Goal: Task Accomplishment & Management: Use online tool/utility

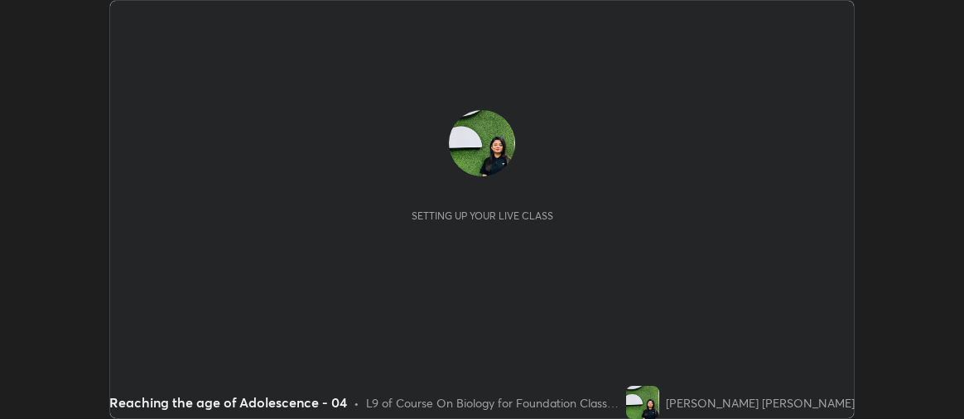
scroll to position [419, 964]
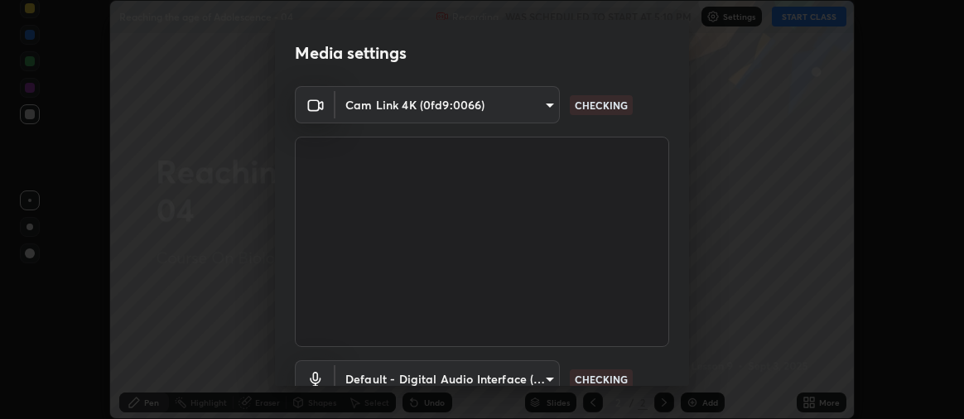
click at [27, 230] on div "Media settings Cam Link 4K (0fd9:0066) 0ac31cc4c75a18fbb863770eea7e4591546c312e…" at bounding box center [482, 209] width 964 height 419
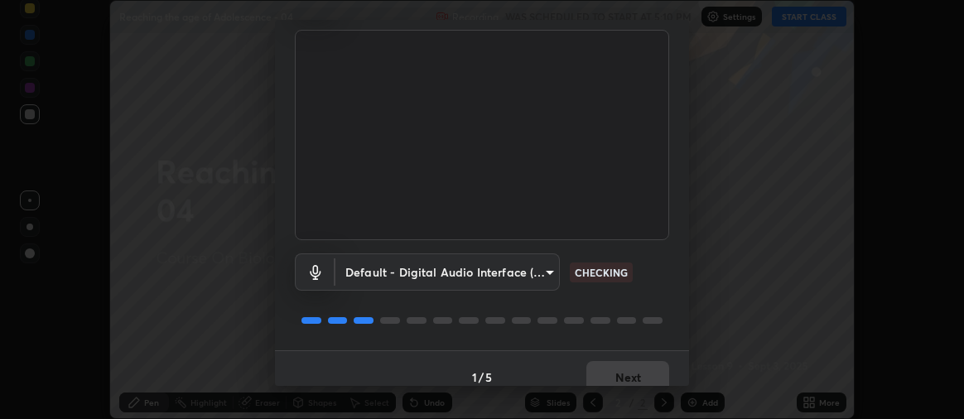
scroll to position [123, 0]
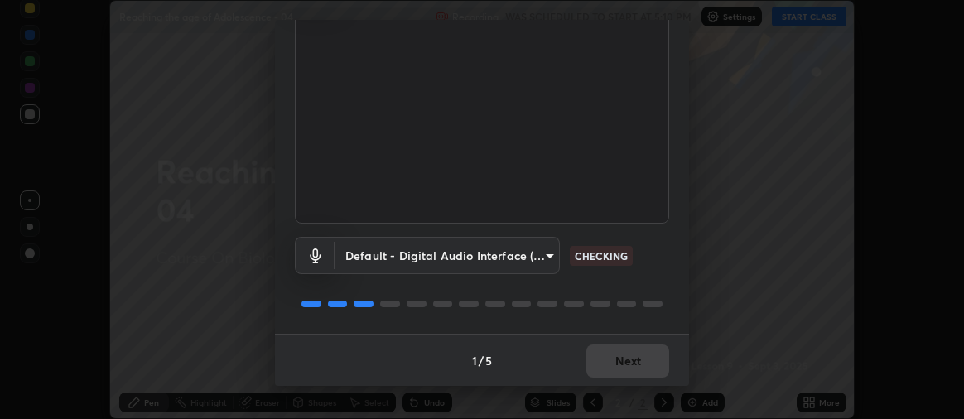
click at [606, 365] on div "1 / 5 Next" at bounding box center [482, 360] width 414 height 53
click at [605, 364] on div "1 / 5 Next" at bounding box center [482, 360] width 414 height 53
click at [607, 365] on div "1 / 5 Next" at bounding box center [482, 360] width 414 height 53
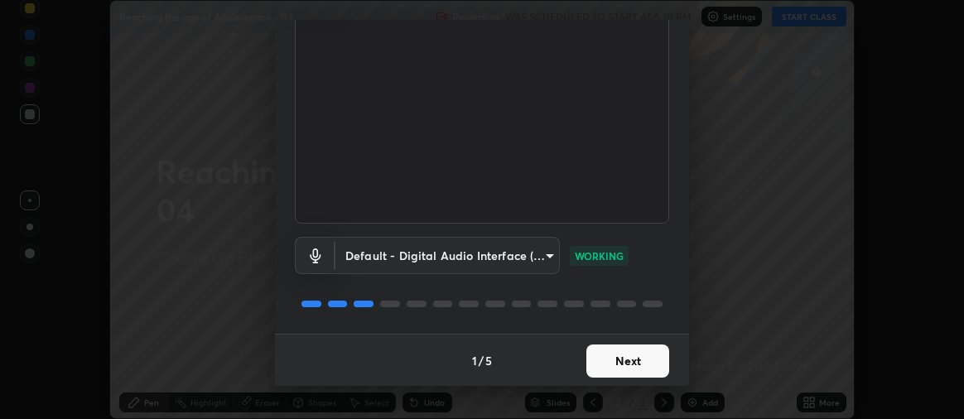
click at [601, 362] on button "Next" at bounding box center [628, 361] width 83 height 33
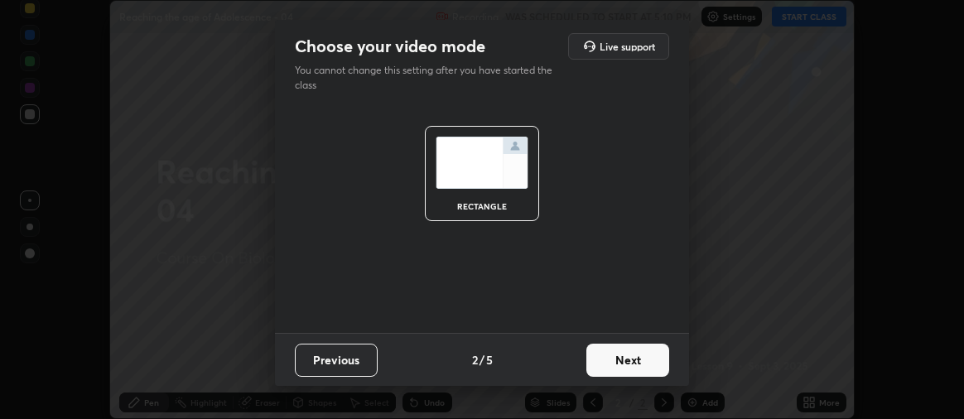
scroll to position [0, 0]
click at [608, 360] on button "Next" at bounding box center [628, 360] width 83 height 33
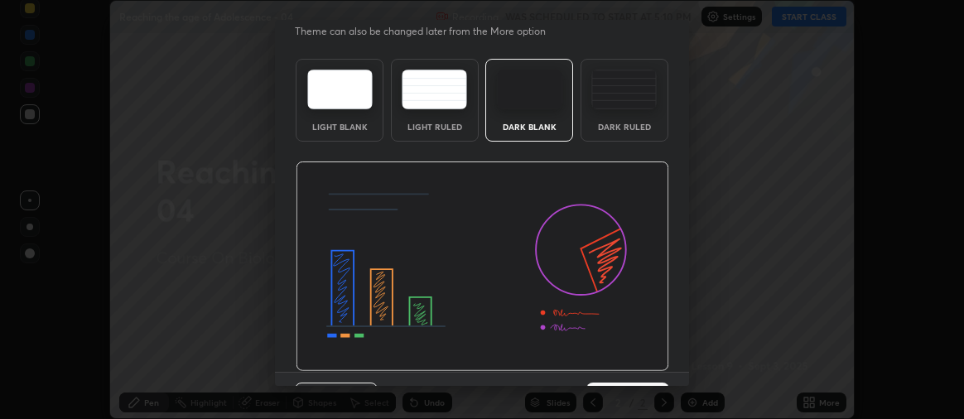
scroll to position [77, 0]
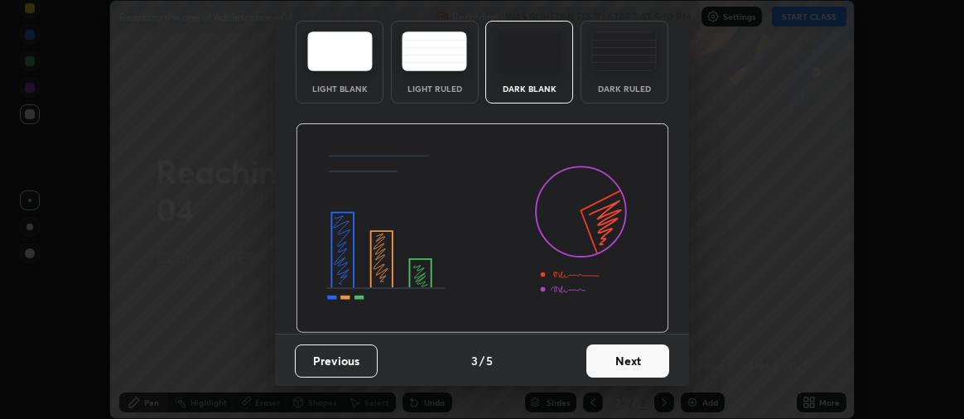
click at [596, 360] on button "Next" at bounding box center [628, 361] width 83 height 33
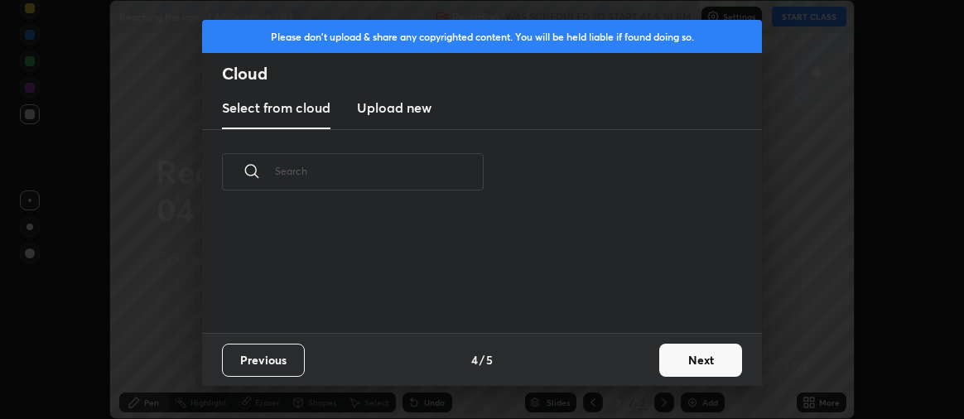
scroll to position [0, 0]
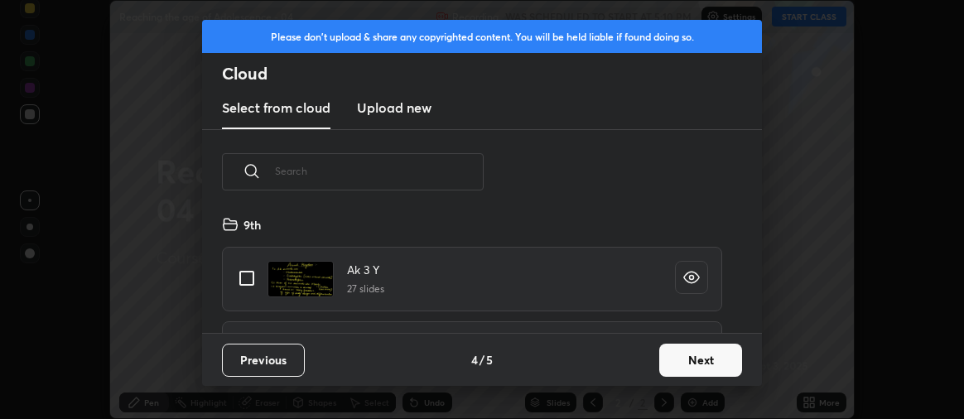
click at [698, 358] on button "Next" at bounding box center [701, 360] width 83 height 33
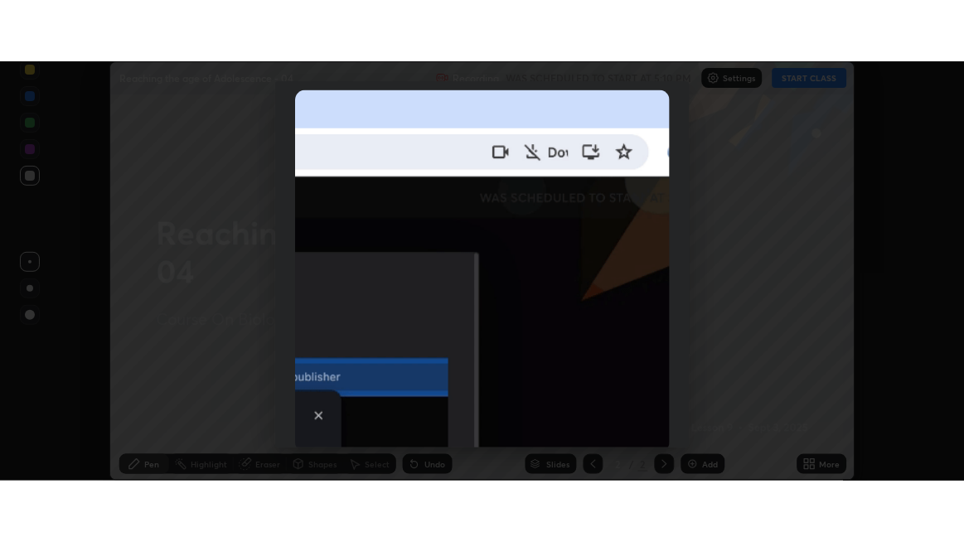
scroll to position [461, 0]
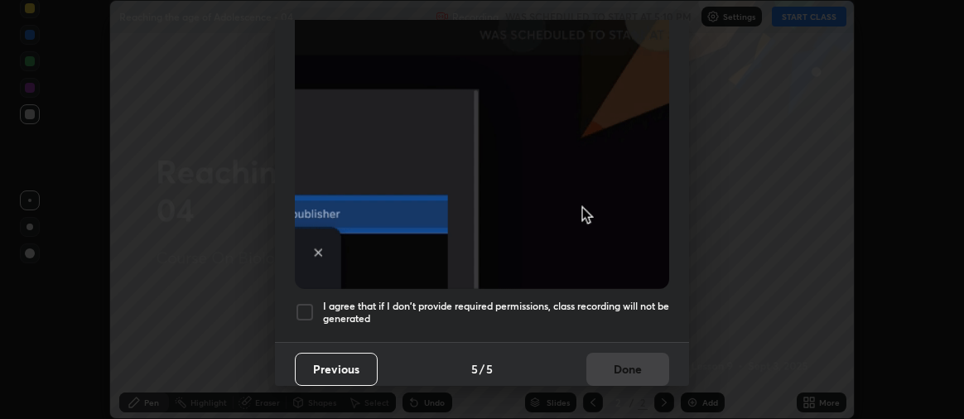
click at [302, 304] on div at bounding box center [305, 312] width 20 height 20
click at [613, 359] on button "Done" at bounding box center [628, 369] width 83 height 33
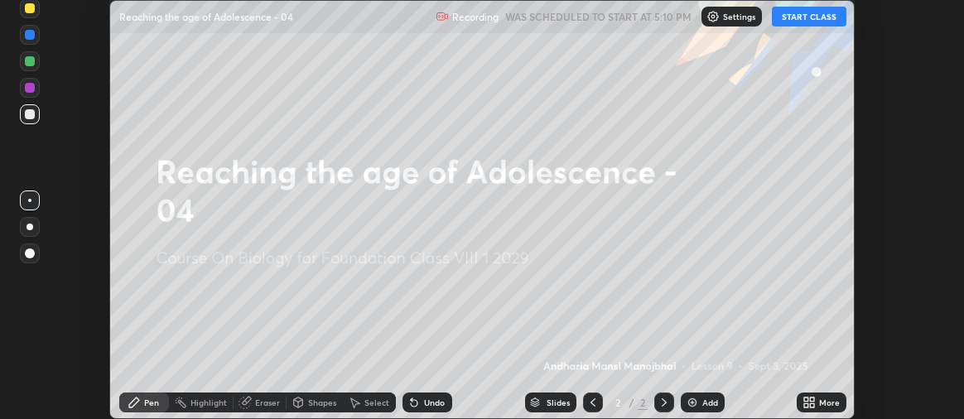
click at [796, 22] on button "START CLASS" at bounding box center [809, 17] width 75 height 20
click at [29, 227] on div at bounding box center [30, 227] width 7 height 7
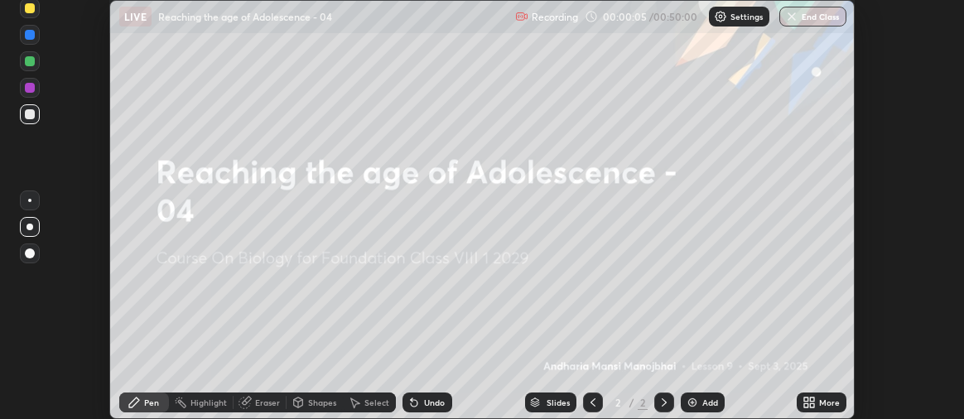
click at [809, 404] on icon at bounding box center [809, 402] width 13 height 13
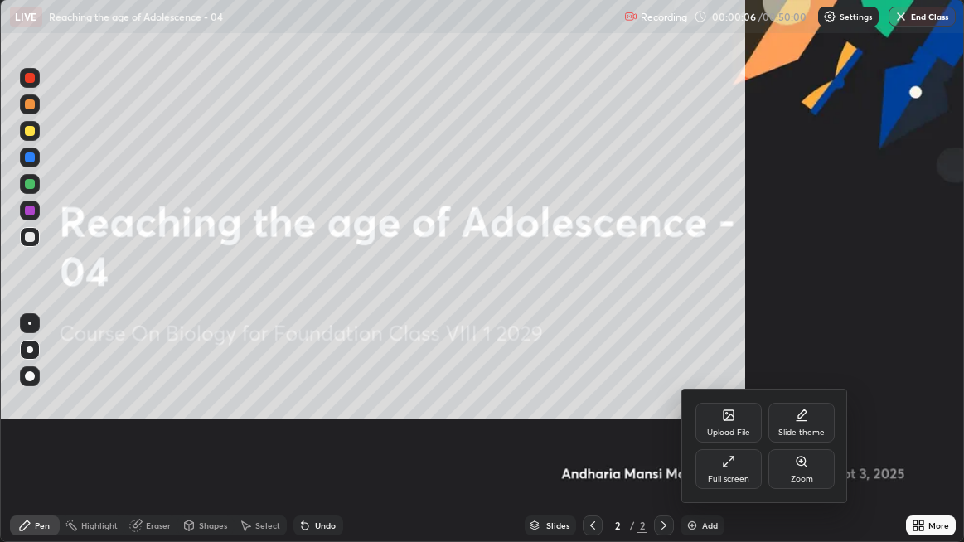
scroll to position [542, 964]
click at [727, 418] on div "Upload File" at bounding box center [728, 432] width 43 height 8
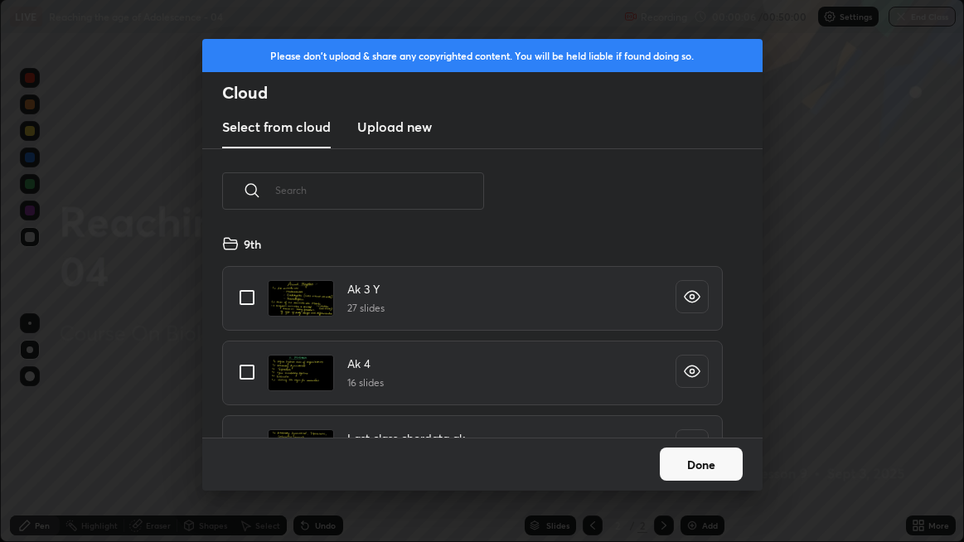
scroll to position [204, 531]
click at [721, 418] on button "Done" at bounding box center [701, 463] width 83 height 33
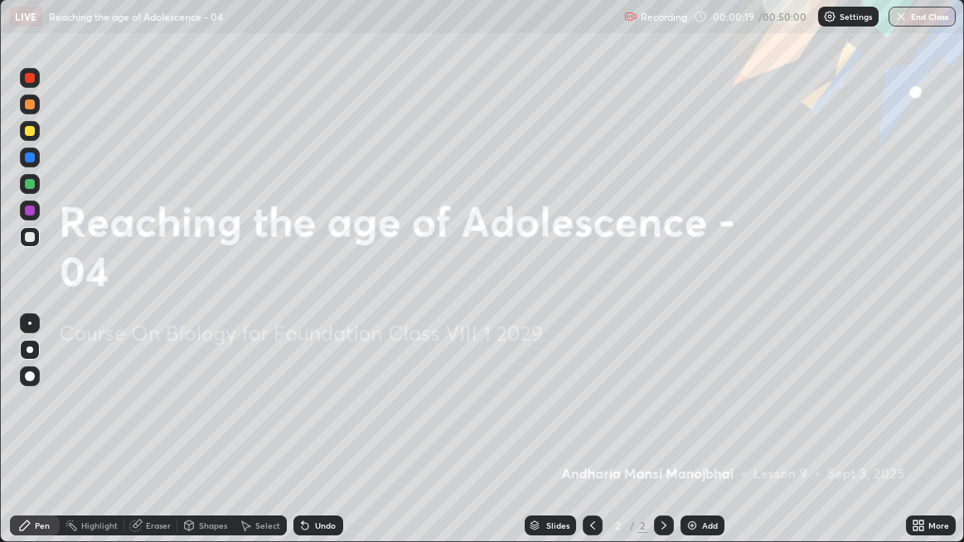
click at [688, 418] on img at bounding box center [691, 525] width 13 height 13
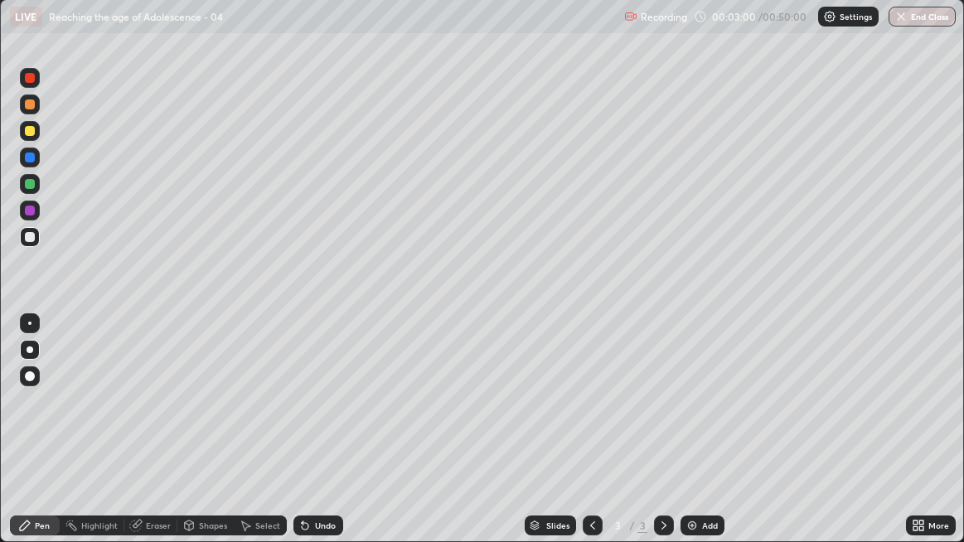
click at [159, 418] on div "Eraser" at bounding box center [158, 525] width 25 height 8
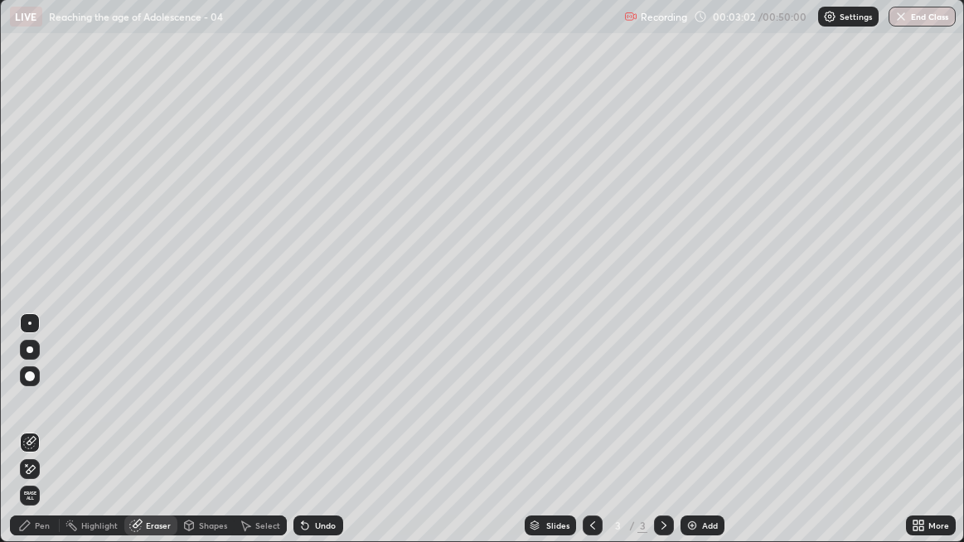
click at [52, 418] on div "Pen" at bounding box center [35, 525] width 50 height 20
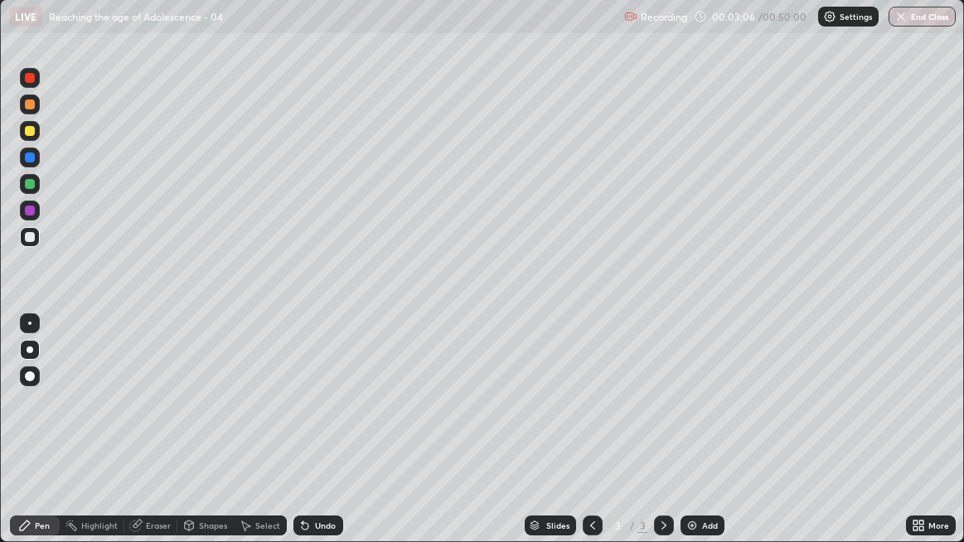
click at [31, 136] on div at bounding box center [30, 131] width 20 height 20
click at [152, 418] on div "Eraser" at bounding box center [158, 525] width 25 height 8
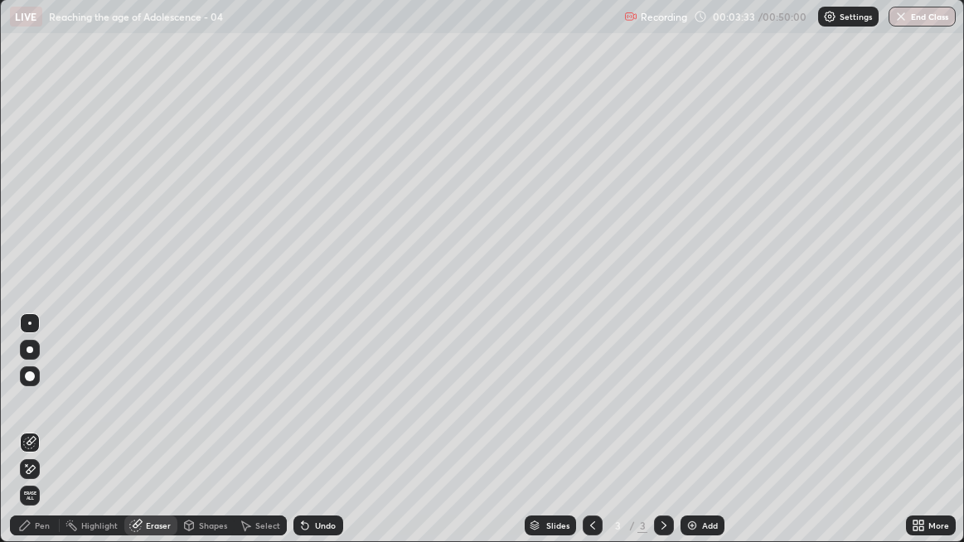
click at [51, 418] on div "Pen" at bounding box center [35, 525] width 50 height 20
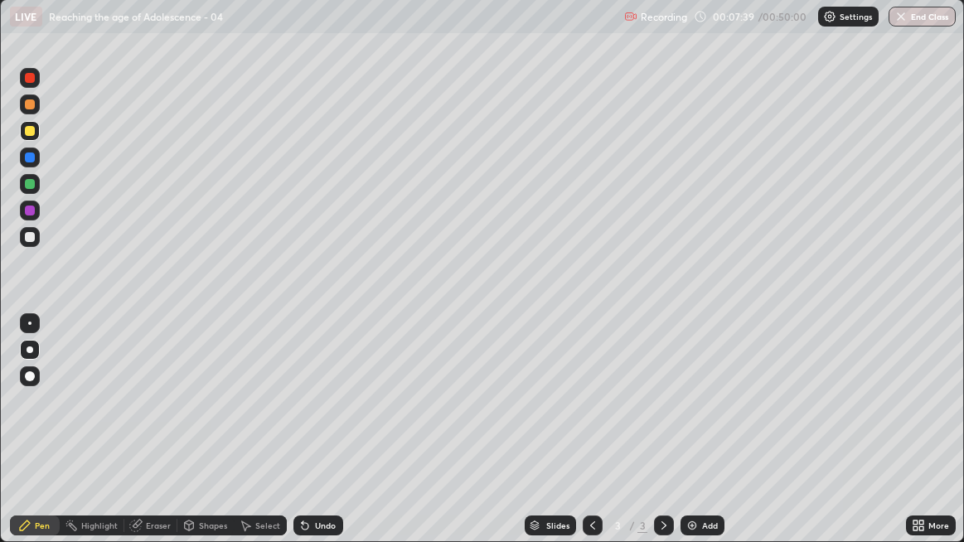
click at [146, 418] on div "Eraser" at bounding box center [158, 525] width 25 height 8
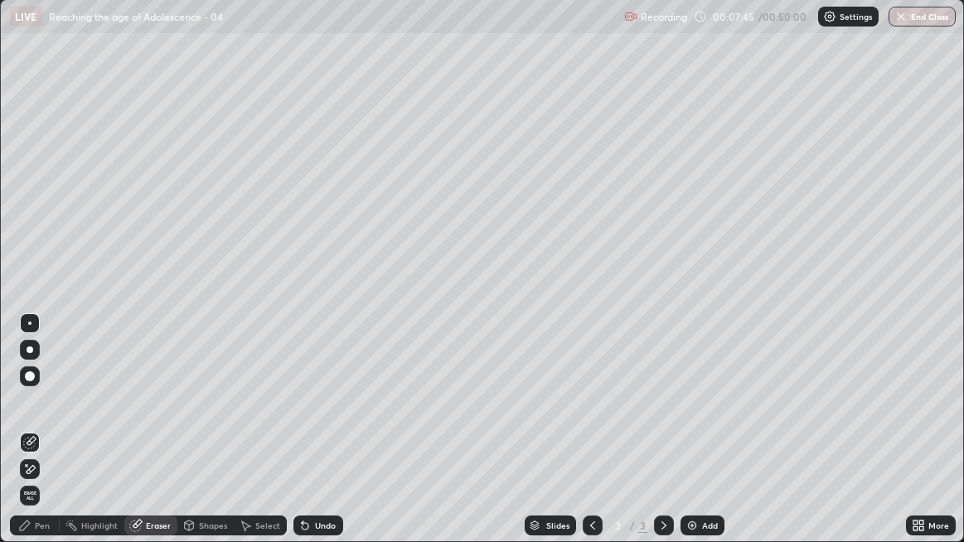
click at [46, 418] on div "Pen" at bounding box center [42, 525] width 15 height 8
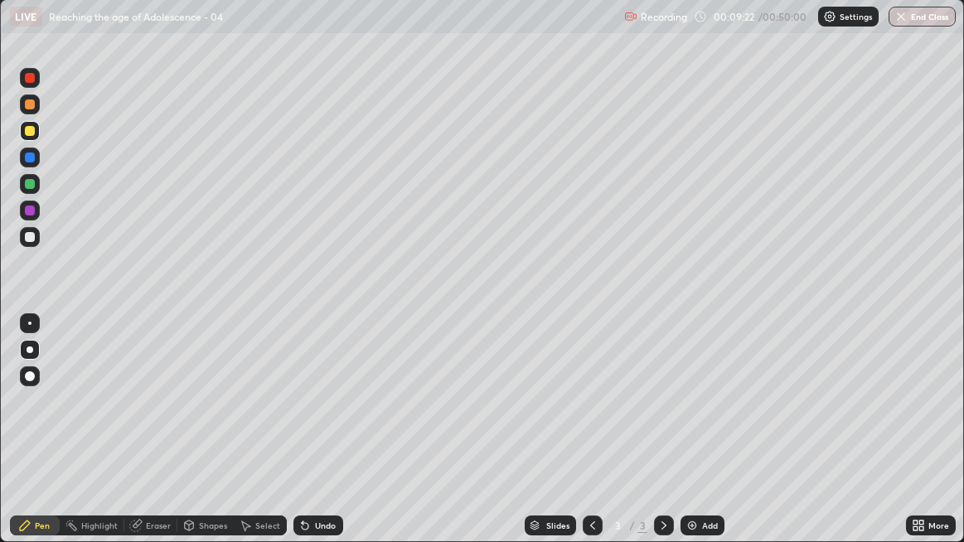
click at [691, 418] on img at bounding box center [691, 525] width 13 height 13
click at [30, 237] on div at bounding box center [30, 237] width 10 height 10
click at [35, 130] on div at bounding box center [30, 131] width 20 height 20
click at [160, 418] on div "Eraser" at bounding box center [158, 525] width 25 height 8
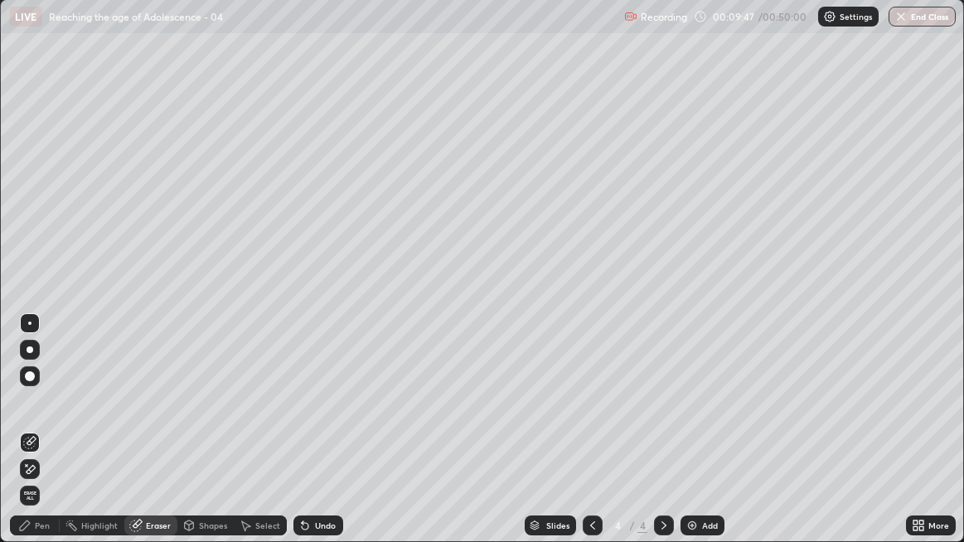
click at [53, 418] on div "Pen" at bounding box center [35, 525] width 50 height 20
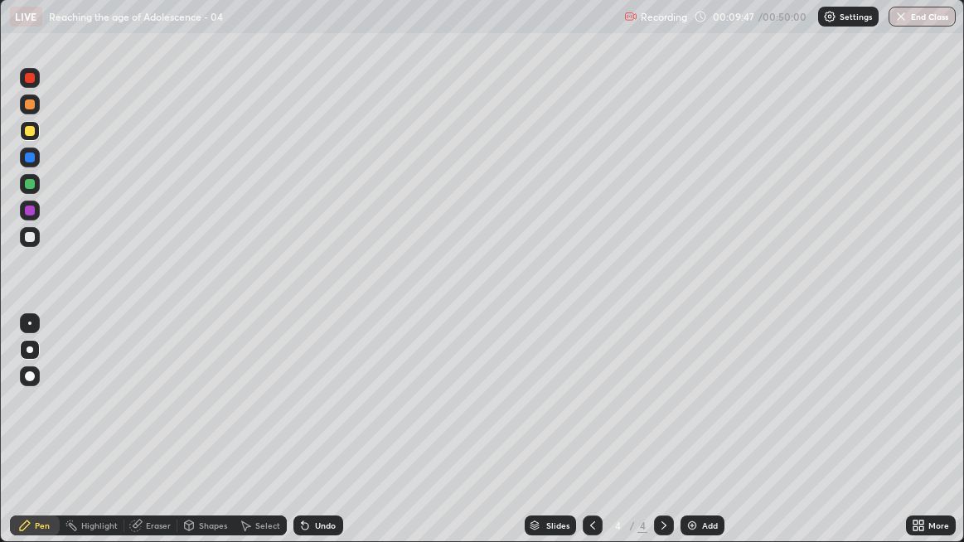
click at [52, 418] on div "Pen" at bounding box center [35, 525] width 50 height 20
click at [146, 418] on div "Eraser" at bounding box center [158, 525] width 25 height 8
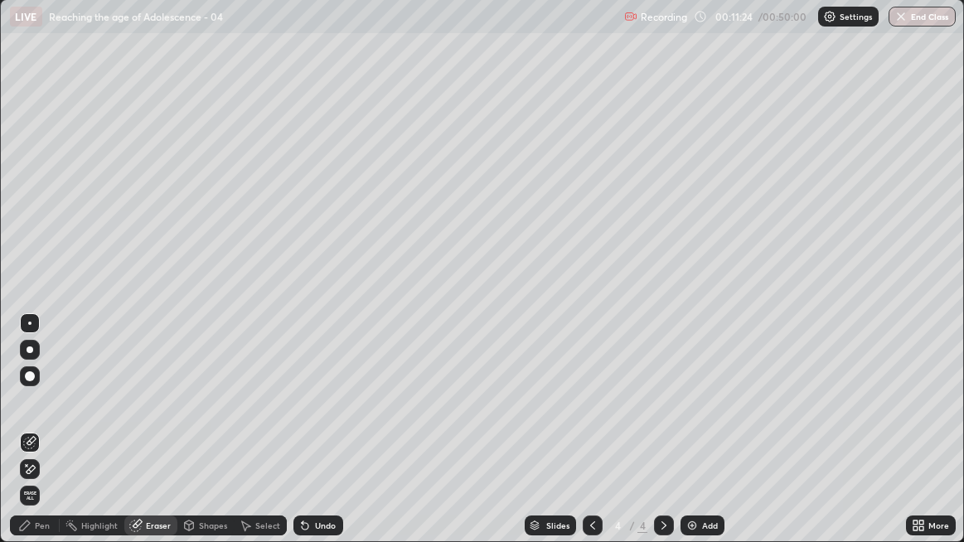
click at [56, 418] on div "Pen" at bounding box center [35, 525] width 50 height 20
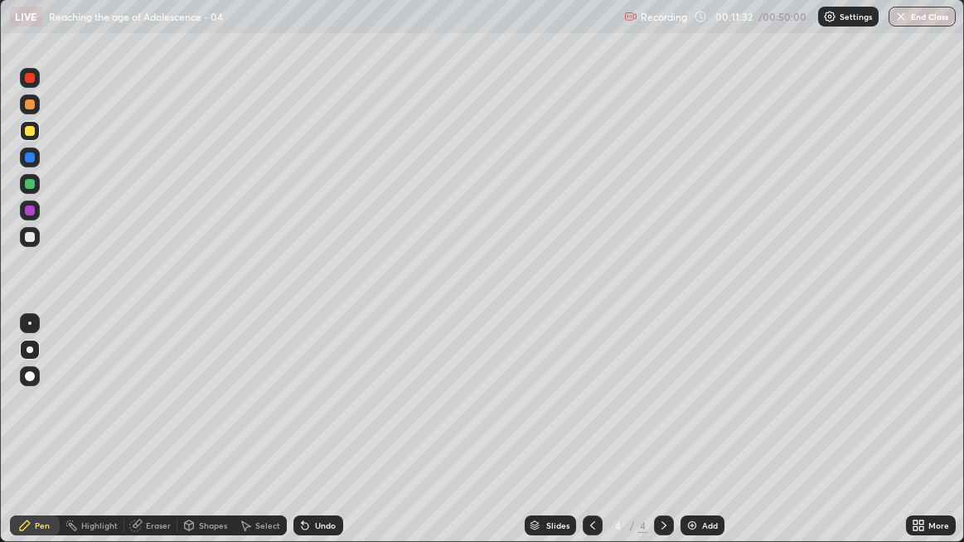
click at [34, 244] on div at bounding box center [30, 237] width 20 height 20
click at [157, 418] on div "Eraser" at bounding box center [158, 525] width 25 height 8
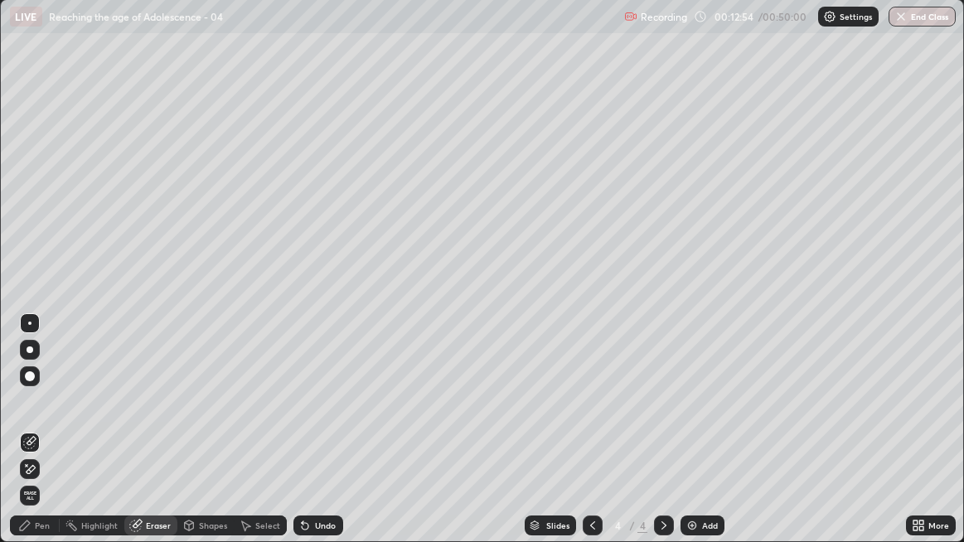
click at [46, 418] on div "Pen" at bounding box center [42, 525] width 15 height 8
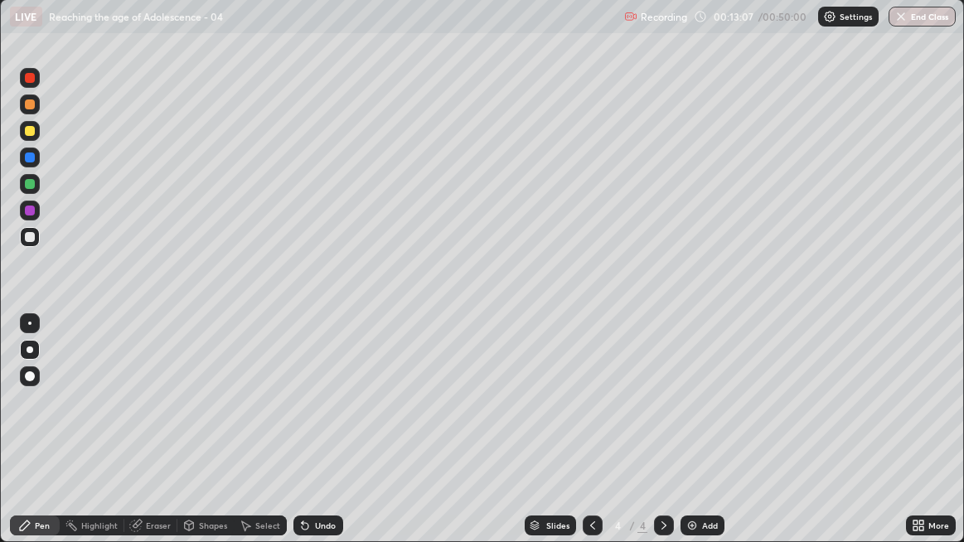
click at [160, 418] on div "Eraser" at bounding box center [158, 525] width 25 height 8
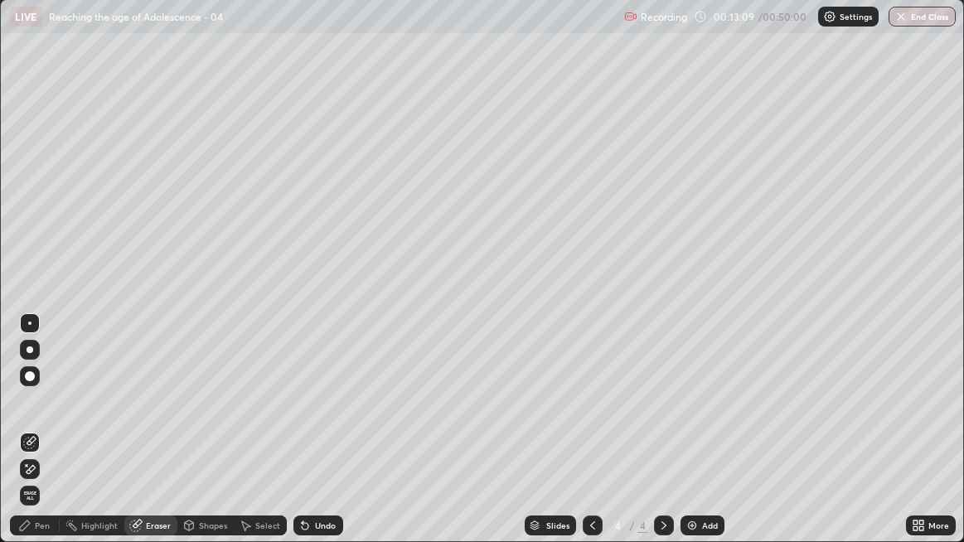
click at [54, 418] on div "Pen" at bounding box center [35, 525] width 50 height 20
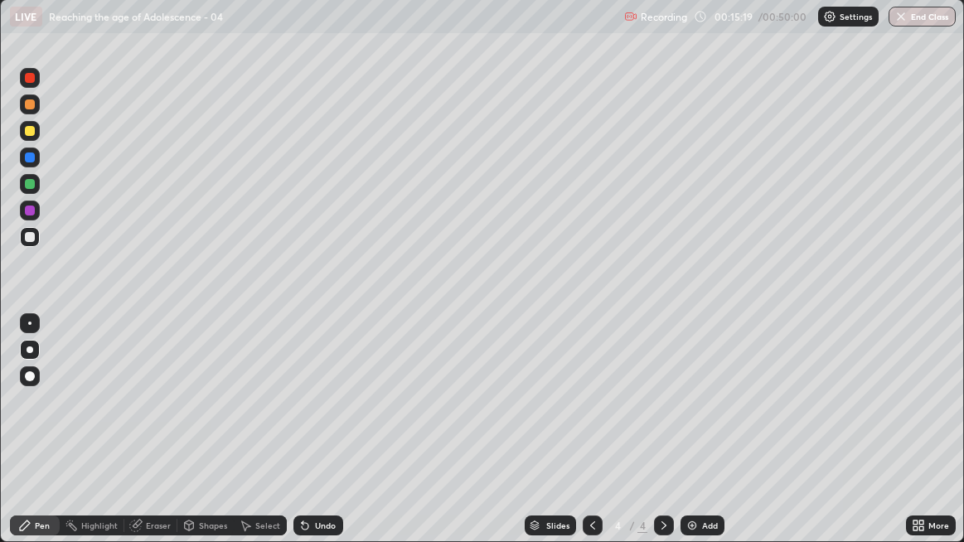
click at [168, 418] on div "Eraser" at bounding box center [158, 525] width 25 height 8
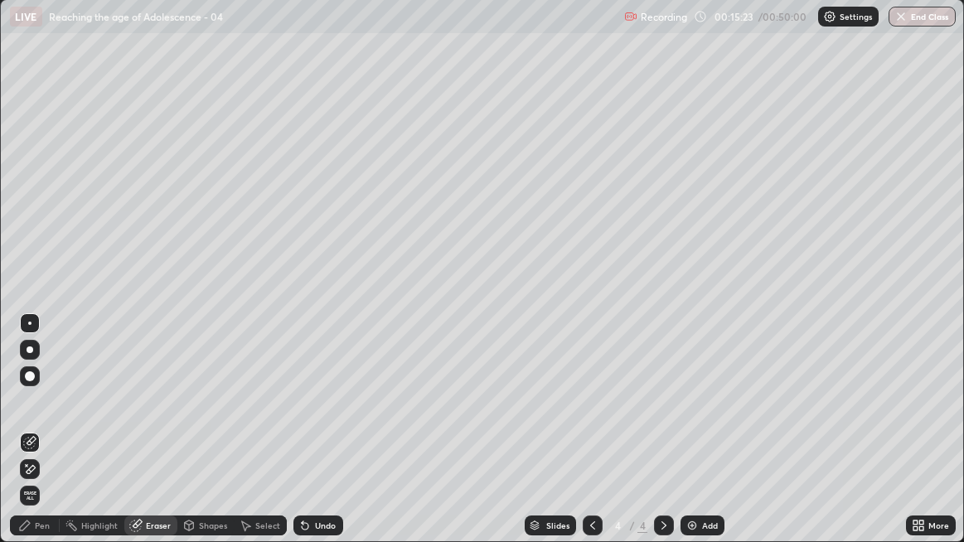
click at [51, 418] on div "Pen" at bounding box center [35, 525] width 50 height 20
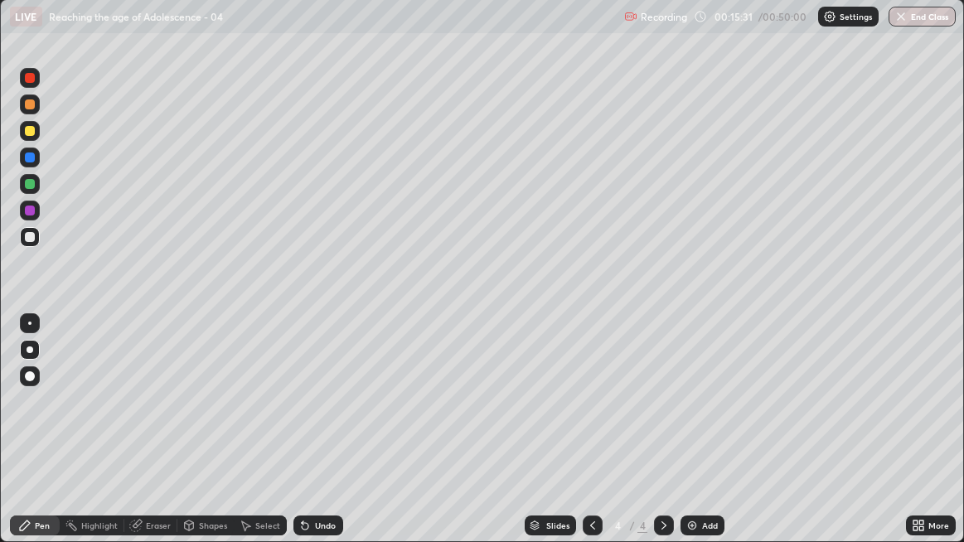
click at [151, 418] on div "Eraser" at bounding box center [158, 525] width 25 height 8
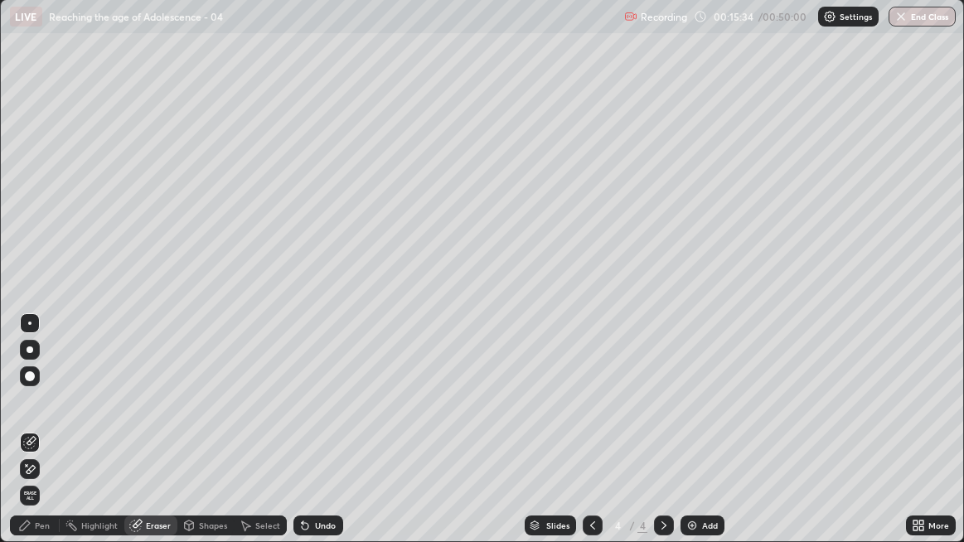
click at [56, 418] on div "Pen" at bounding box center [35, 525] width 50 height 20
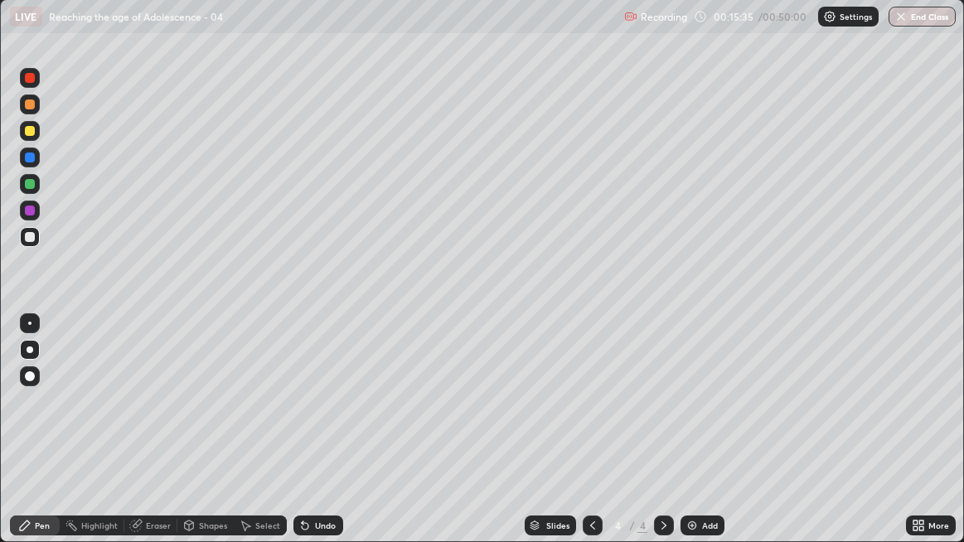
click at [51, 418] on div "Pen" at bounding box center [35, 525] width 50 height 20
click at [169, 418] on div "Eraser" at bounding box center [150, 525] width 53 height 20
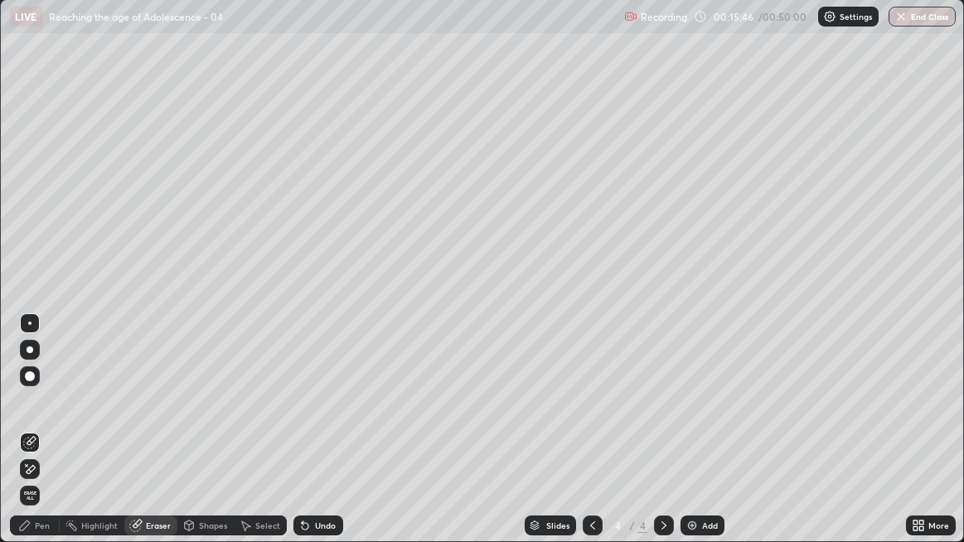
click at [55, 418] on div "Pen" at bounding box center [35, 525] width 50 height 20
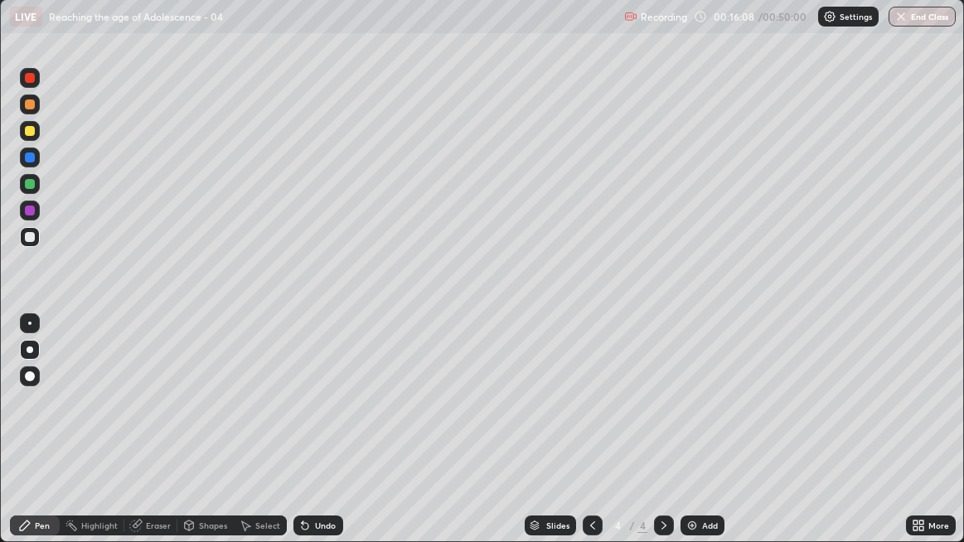
click at [158, 418] on div "Eraser" at bounding box center [150, 525] width 53 height 20
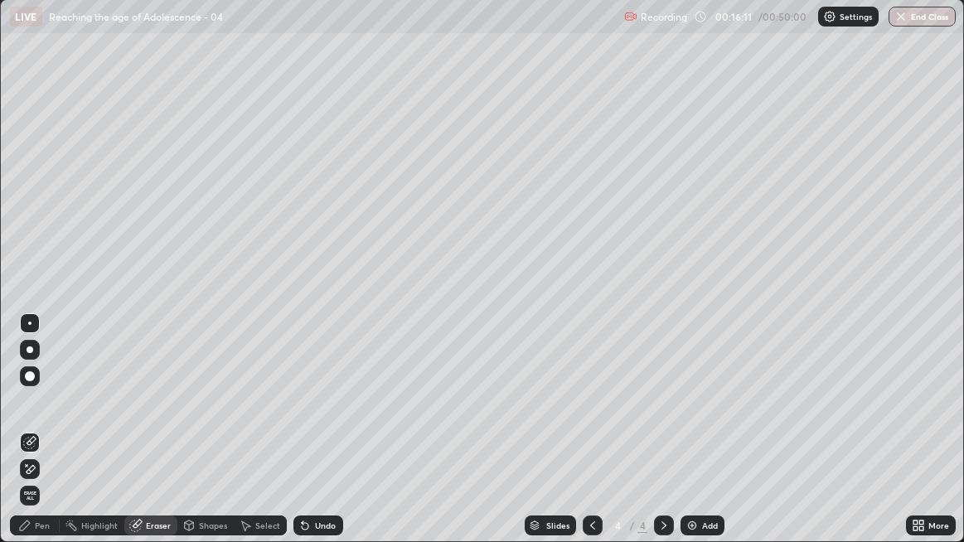
click at [53, 418] on div "Pen" at bounding box center [35, 525] width 50 height 20
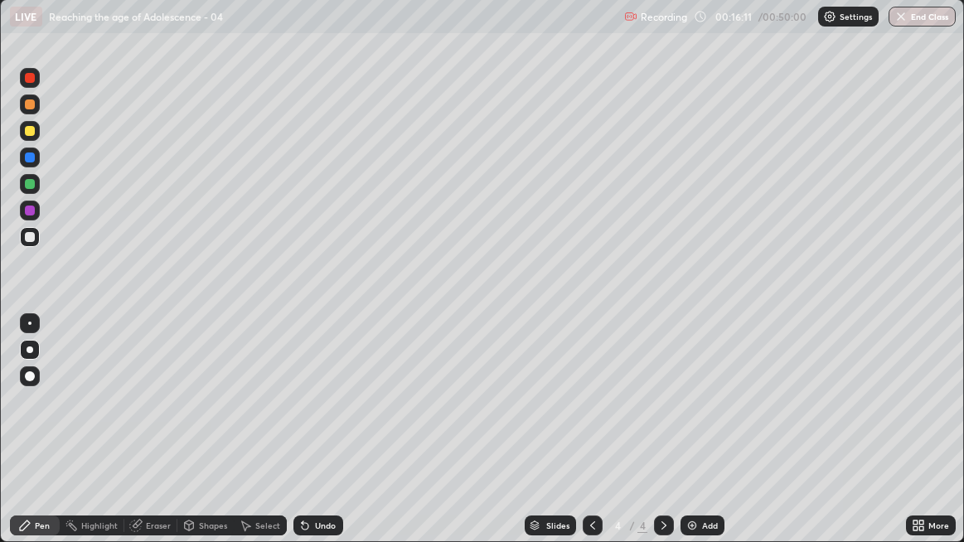
click at [51, 418] on div "Pen" at bounding box center [35, 525] width 50 height 20
click at [36, 131] on div at bounding box center [30, 131] width 20 height 20
click at [156, 418] on div "Eraser" at bounding box center [158, 525] width 25 height 8
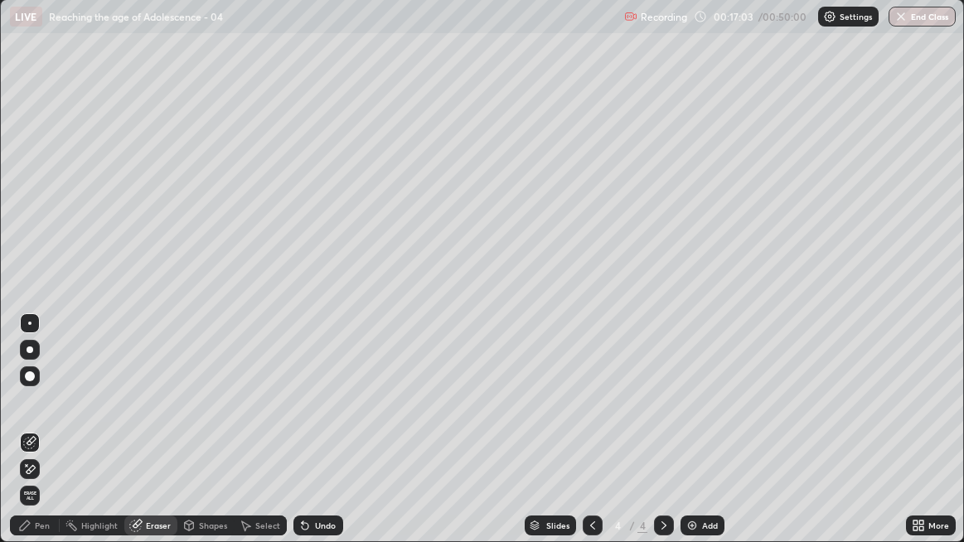
click at [52, 418] on div "Pen" at bounding box center [35, 525] width 50 height 20
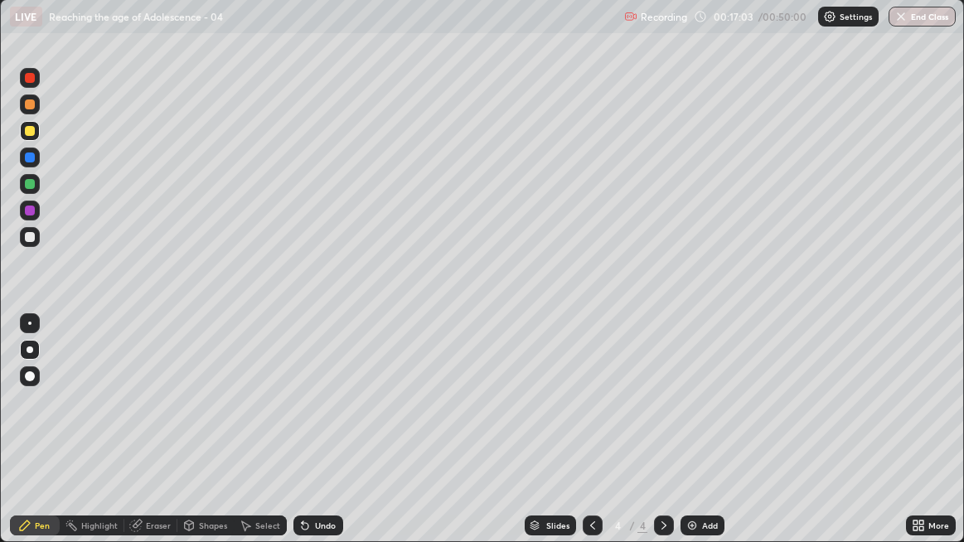
click at [52, 418] on div "Pen" at bounding box center [35, 525] width 50 height 20
click at [163, 418] on div "Eraser" at bounding box center [150, 525] width 53 height 20
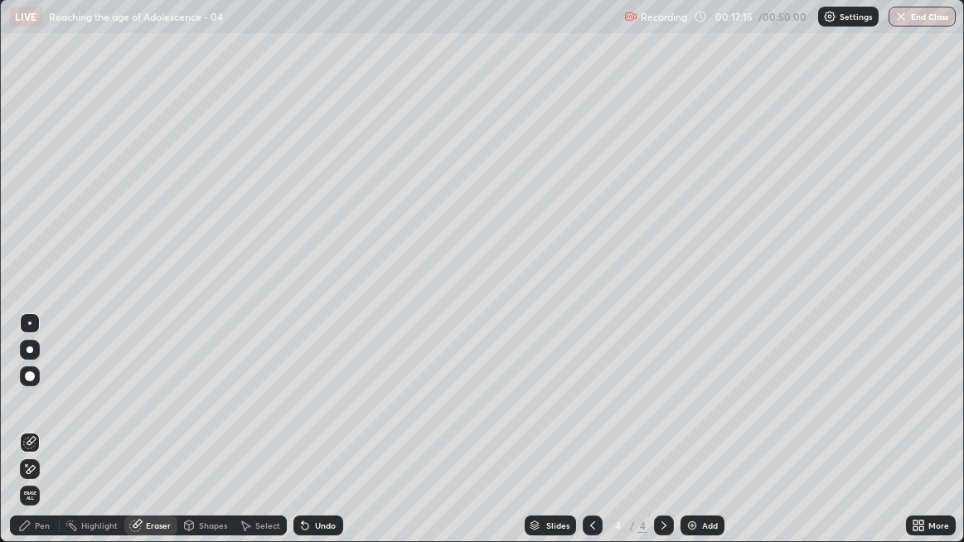
click at [51, 418] on div "Pen" at bounding box center [35, 525] width 50 height 20
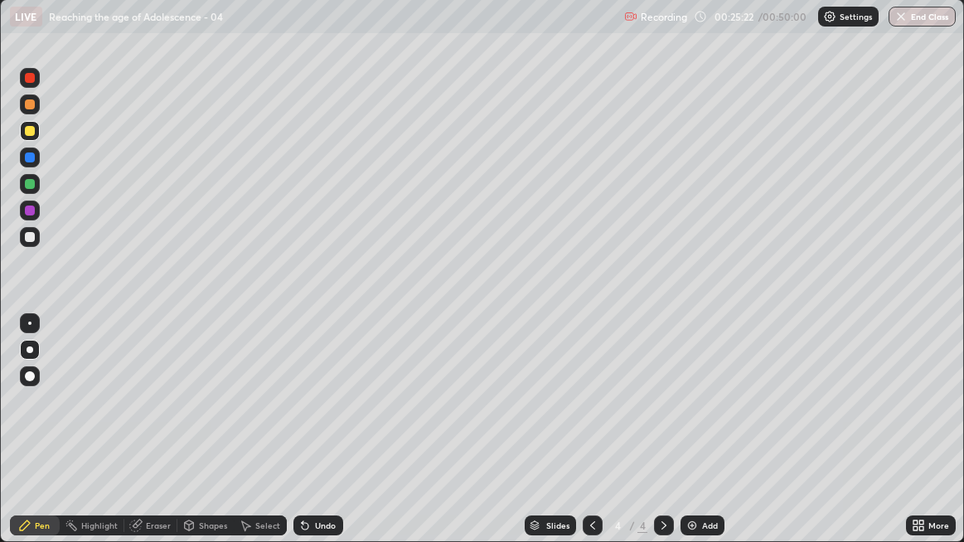
click at [693, 418] on div "Add" at bounding box center [702, 525] width 44 height 20
click at [30, 244] on div at bounding box center [30, 237] width 20 height 20
click at [38, 135] on div at bounding box center [30, 131] width 20 height 20
click at [157, 418] on div "Eraser" at bounding box center [158, 525] width 25 height 8
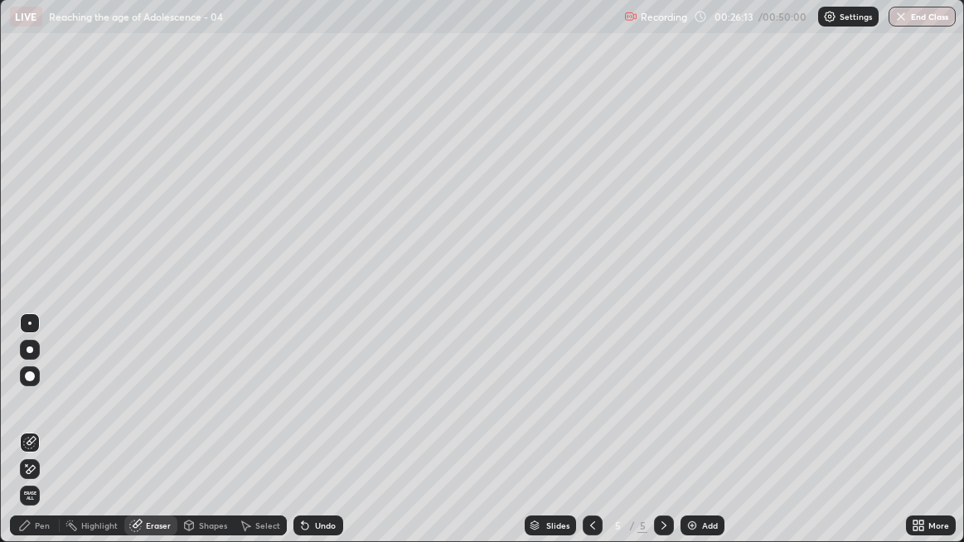
click at [50, 418] on div "Pen" at bounding box center [35, 525] width 50 height 20
click at [51, 418] on div "Pen" at bounding box center [35, 525] width 50 height 20
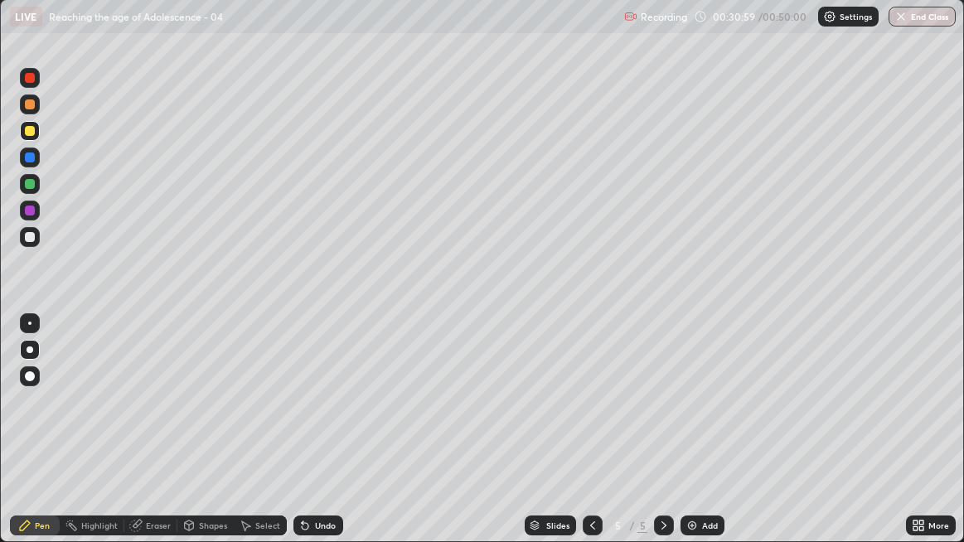
click at [688, 418] on img at bounding box center [691, 525] width 13 height 13
click at [31, 239] on div at bounding box center [30, 237] width 10 height 10
click at [33, 136] on div at bounding box center [30, 131] width 20 height 20
click at [164, 418] on div "Eraser" at bounding box center [158, 525] width 25 height 8
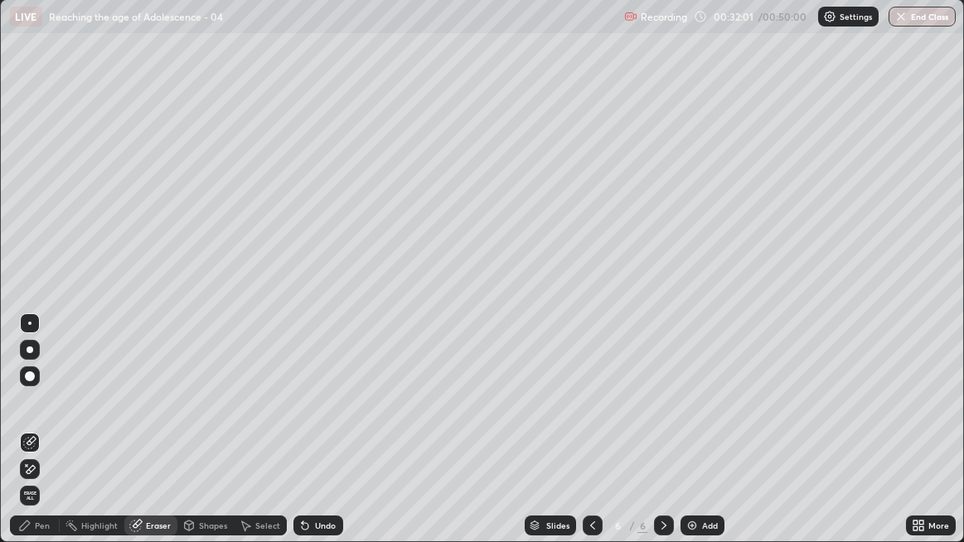
click at [60, 418] on div "Highlight" at bounding box center [92, 525] width 65 height 20
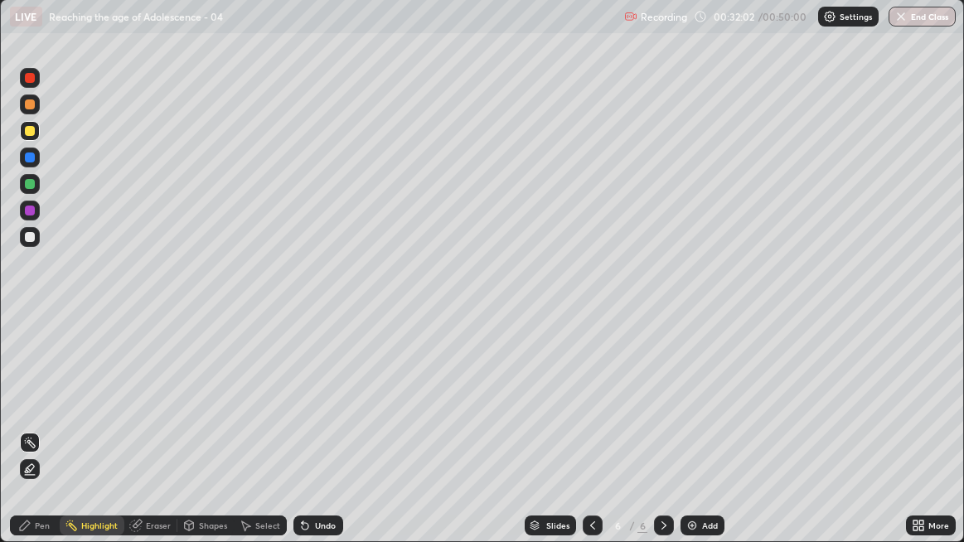
click at [55, 418] on div "Pen" at bounding box center [35, 525] width 50 height 20
click at [154, 418] on div "Eraser" at bounding box center [158, 525] width 25 height 8
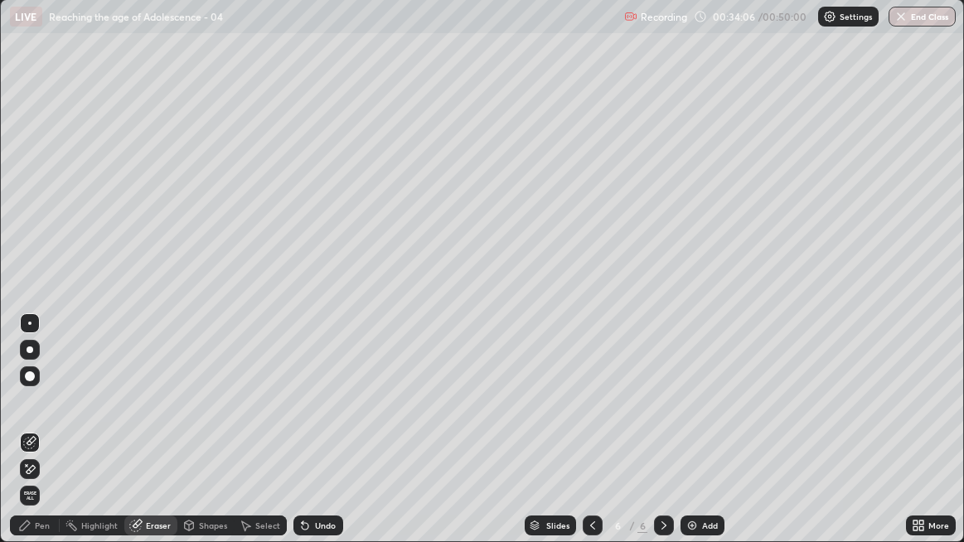
click at [57, 418] on div "Pen" at bounding box center [35, 525] width 50 height 20
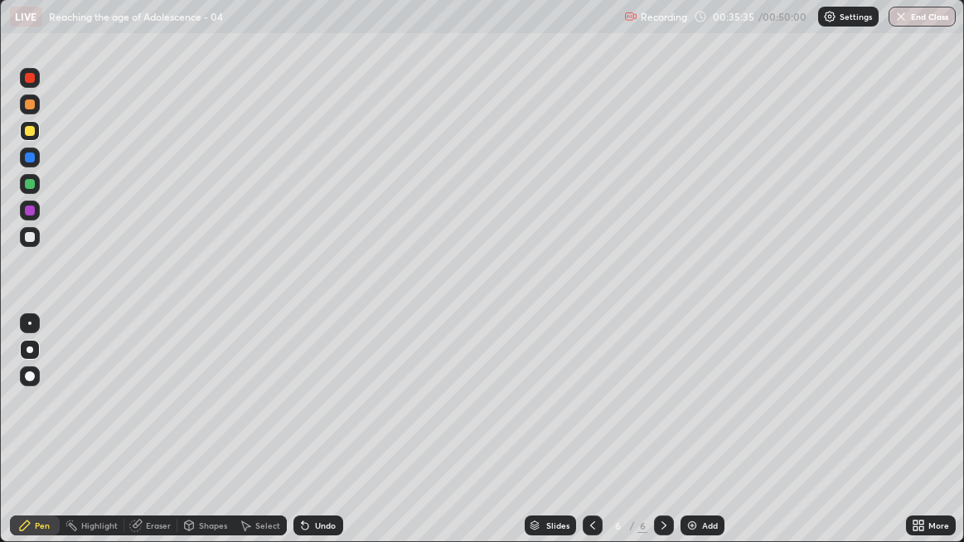
click at [31, 244] on div at bounding box center [30, 237] width 20 height 20
click at [712, 418] on div "Add" at bounding box center [702, 525] width 44 height 20
click at [34, 136] on div at bounding box center [30, 131] width 20 height 20
click at [33, 240] on div at bounding box center [30, 237] width 10 height 10
click at [158, 418] on div "Eraser" at bounding box center [150, 525] width 53 height 20
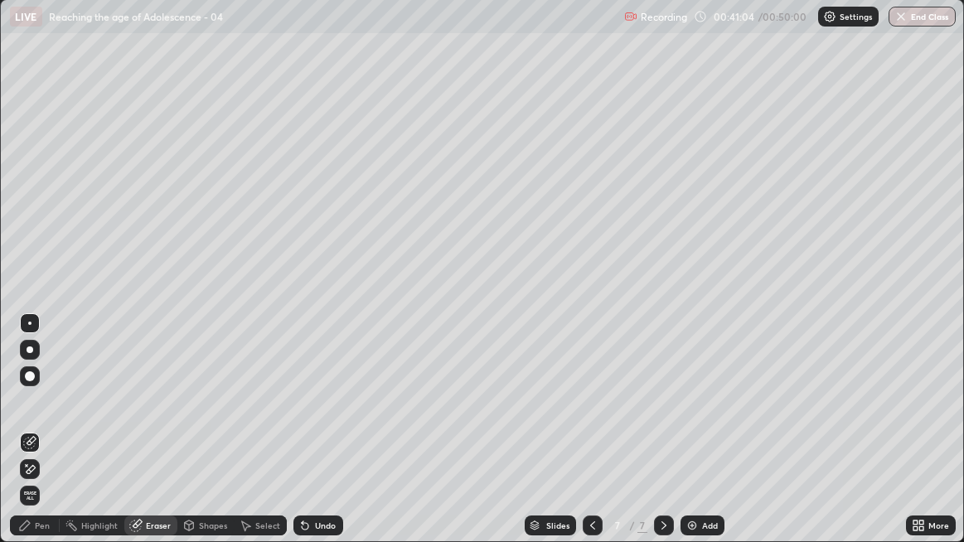
click at [58, 418] on div "Pen" at bounding box center [35, 525] width 50 height 33
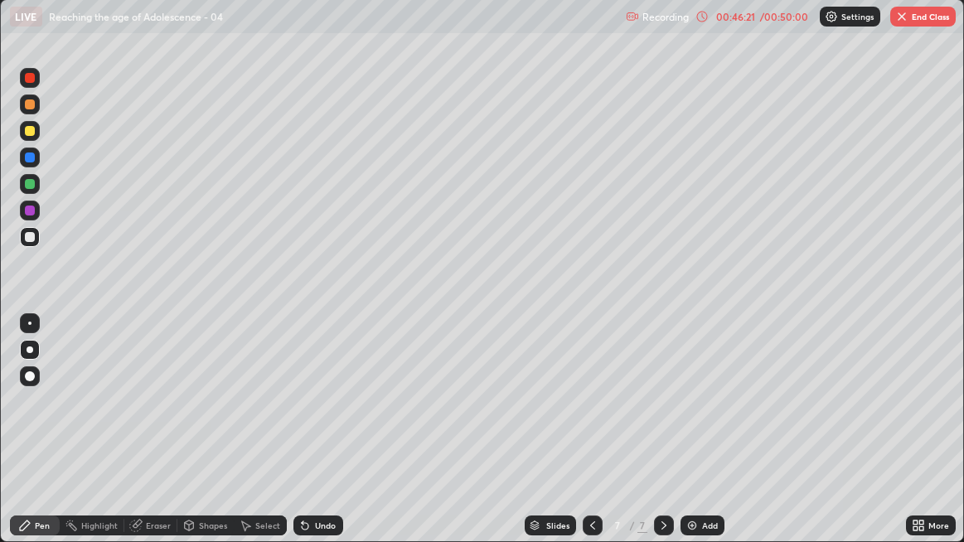
click at [911, 22] on button "End Class" at bounding box center [922, 17] width 65 height 20
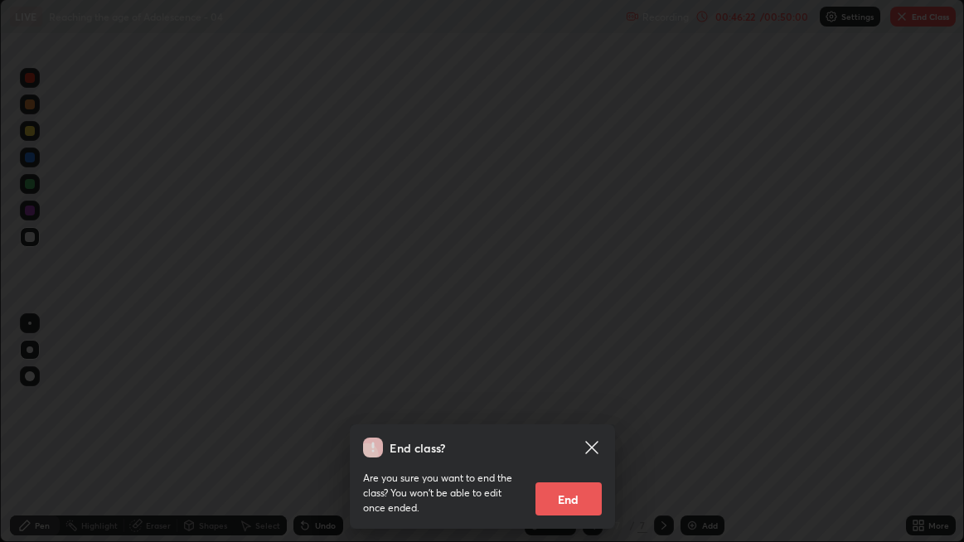
click at [573, 418] on button "End" at bounding box center [568, 498] width 66 height 33
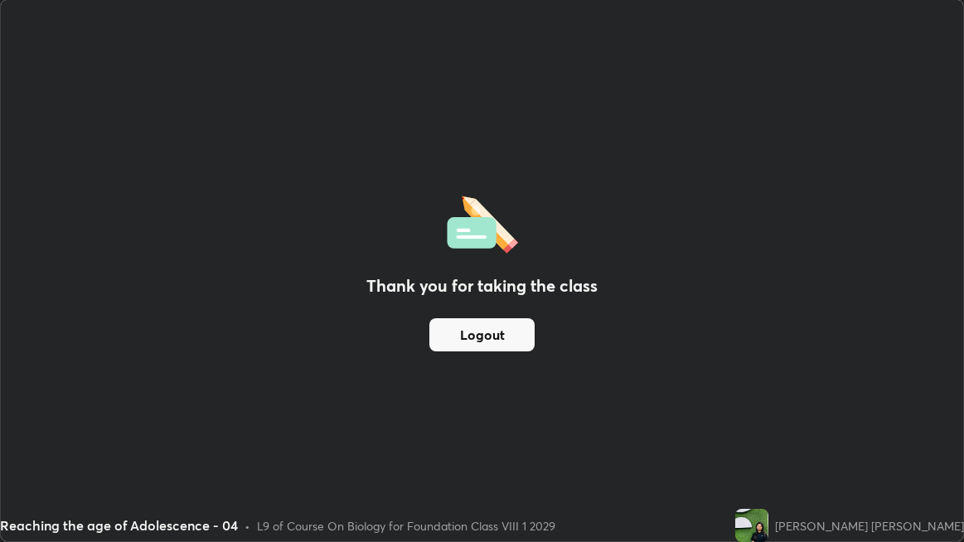
click at [472, 339] on button "Logout" at bounding box center [481, 334] width 105 height 33
